Goal: Task Accomplishment & Management: Manage account settings

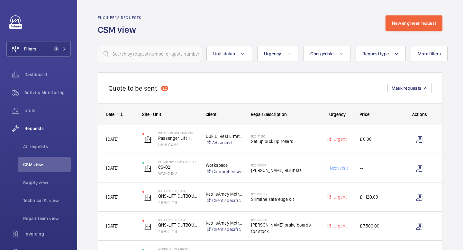
scroll to position [1373, 0]
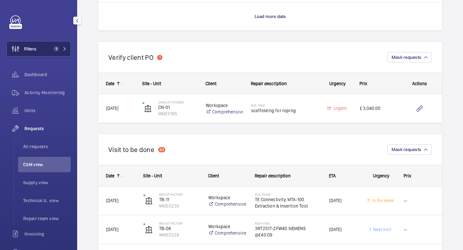
click at [63, 48] on mat-icon at bounding box center [65, 49] width 4 height 4
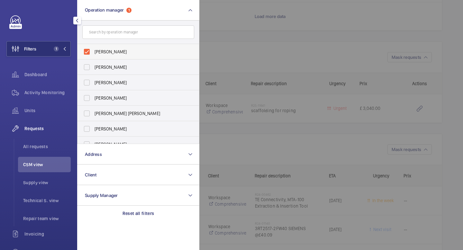
click at [93, 53] on label "[PERSON_NAME]" at bounding box center [134, 51] width 112 height 15
click at [93, 53] on input "[PERSON_NAME]" at bounding box center [86, 51] width 13 height 13
checkbox input "false"
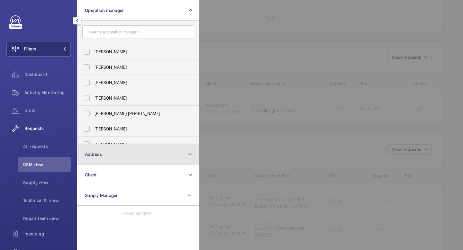
click at [115, 152] on button "Address" at bounding box center [138, 154] width 122 height 21
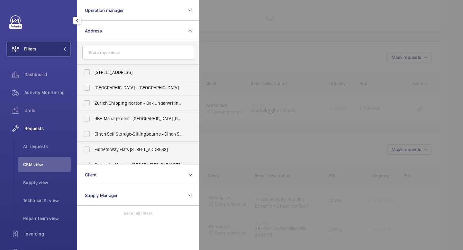
scroll to position [1373, 0]
click at [139, 56] on input "text" at bounding box center [138, 53] width 112 height 14
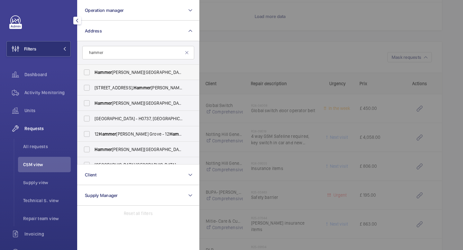
type input "hammer"
click at [88, 73] on label "[GEOGRAPHIC_DATA][PERSON_NAME] - [GEOGRAPHIC_DATA][PERSON_NAME], [STREET_ADDRES…" at bounding box center [134, 72] width 112 height 15
click at [88, 73] on input "[GEOGRAPHIC_DATA][PERSON_NAME] - [GEOGRAPHIC_DATA][PERSON_NAME], [STREET_ADDRES…" at bounding box center [86, 72] width 13 height 13
checkbox input "true"
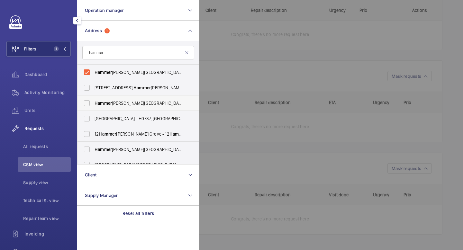
click at [88, 101] on label "[GEOGRAPHIC_DATA][PERSON_NAME] - [STREET_ADDRESS]" at bounding box center [134, 103] width 112 height 15
click at [88, 101] on input "[GEOGRAPHIC_DATA][PERSON_NAME] - [STREET_ADDRESS]" at bounding box center [86, 103] width 13 height 13
checkbox input "true"
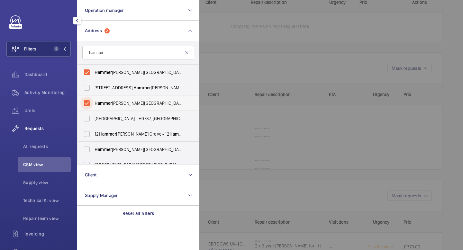
scroll to position [586, 0]
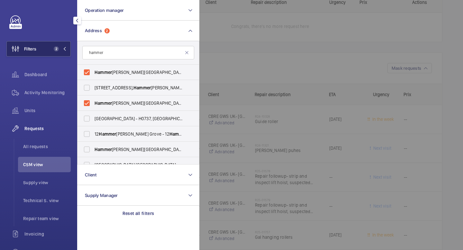
click at [67, 49] on button "Filters 2" at bounding box center [38, 48] width 64 height 15
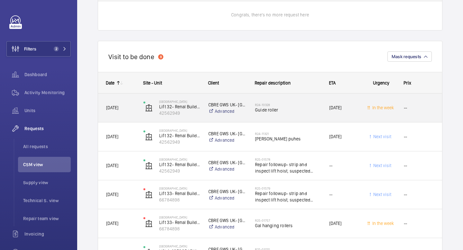
scroll to position [597, 0]
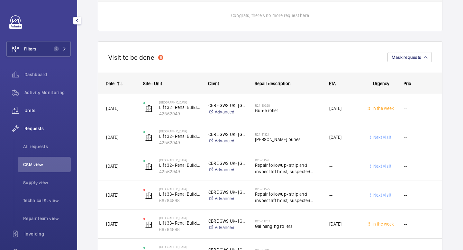
click at [38, 110] on span "Units" at bounding box center [47, 110] width 46 height 6
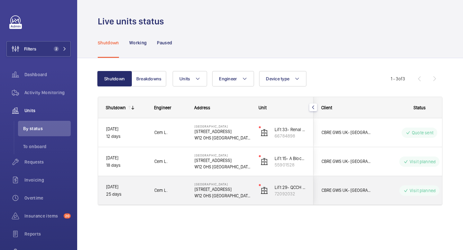
click at [380, 191] on wm-front-pills-cell "Visit planned" at bounding box center [420, 191] width 80 height 10
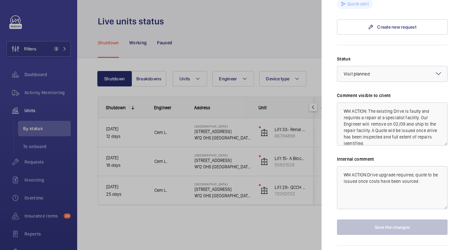
scroll to position [19, 0]
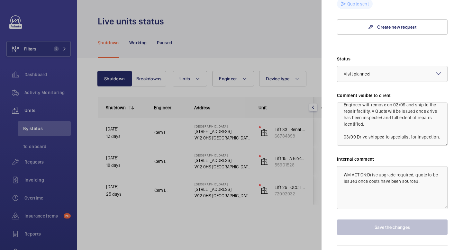
click at [459, 71] on mat-sidenav "Stopped unit [GEOGRAPHIC_DATA] [STREET_ADDRESS][GEOGRAPHIC_DATA] GWS UK- [GEOGR…" at bounding box center [393, 125] width 142 height 250
